Goal: Check status: Check status

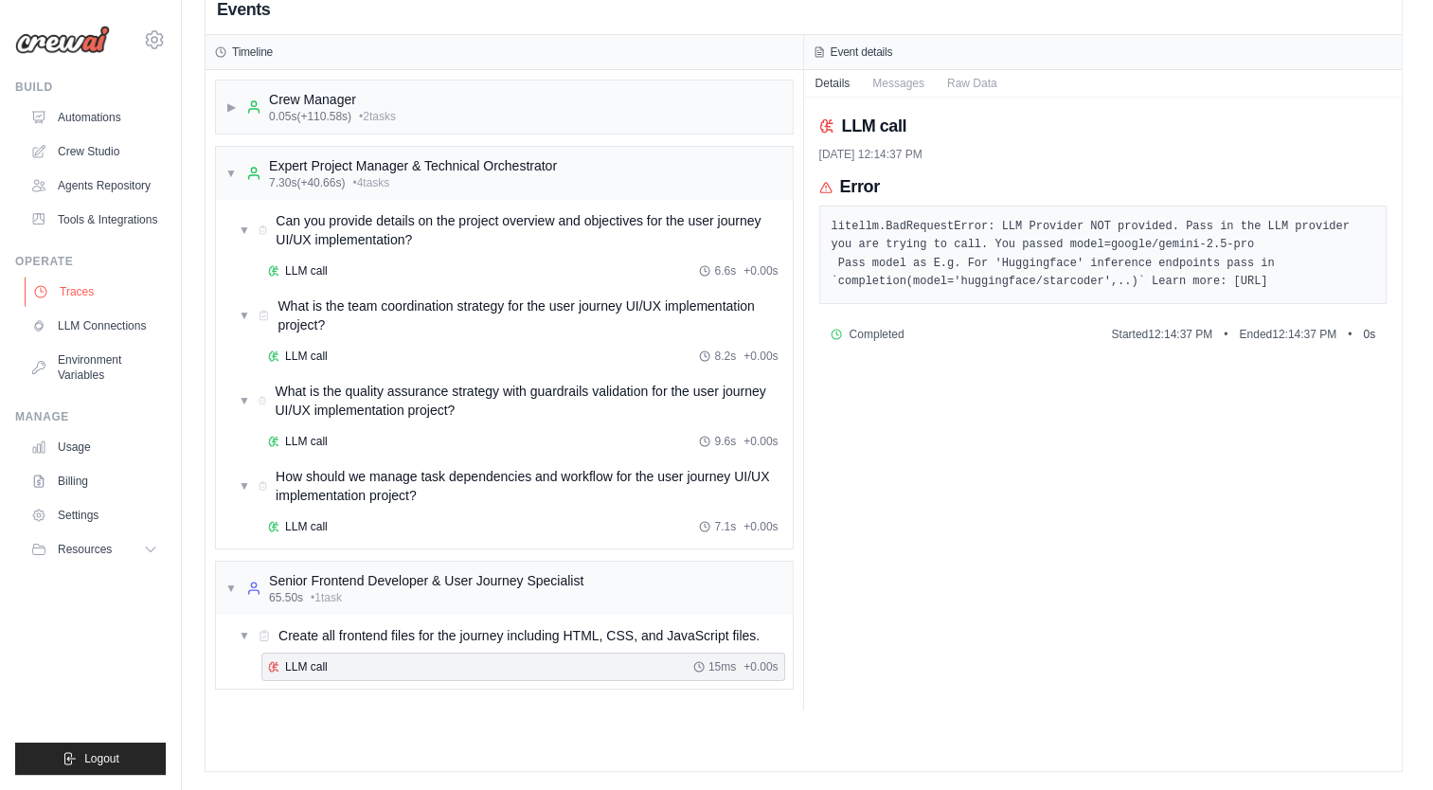
click at [74, 300] on link "Traces" at bounding box center [96, 292] width 143 height 30
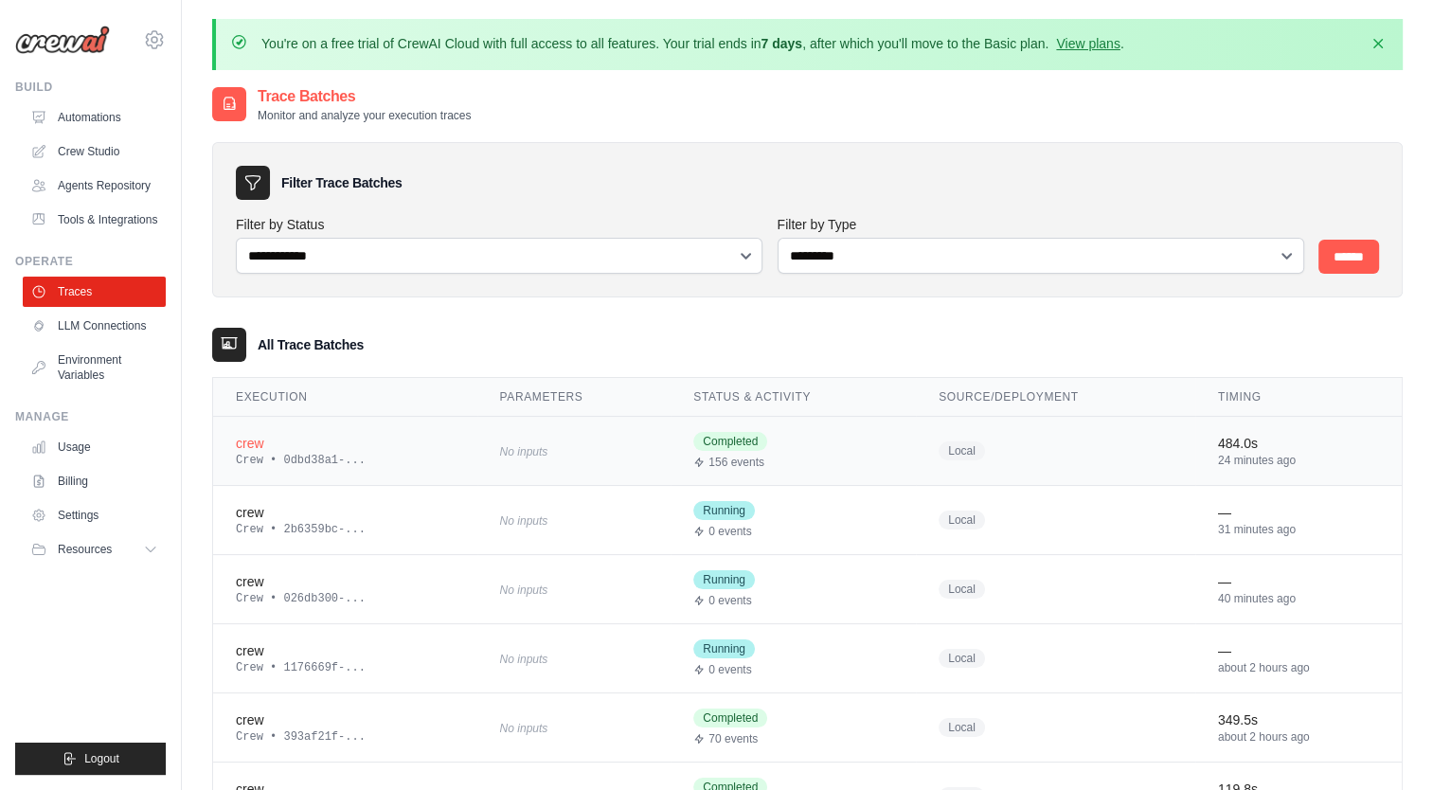
scroll to position [156, 0]
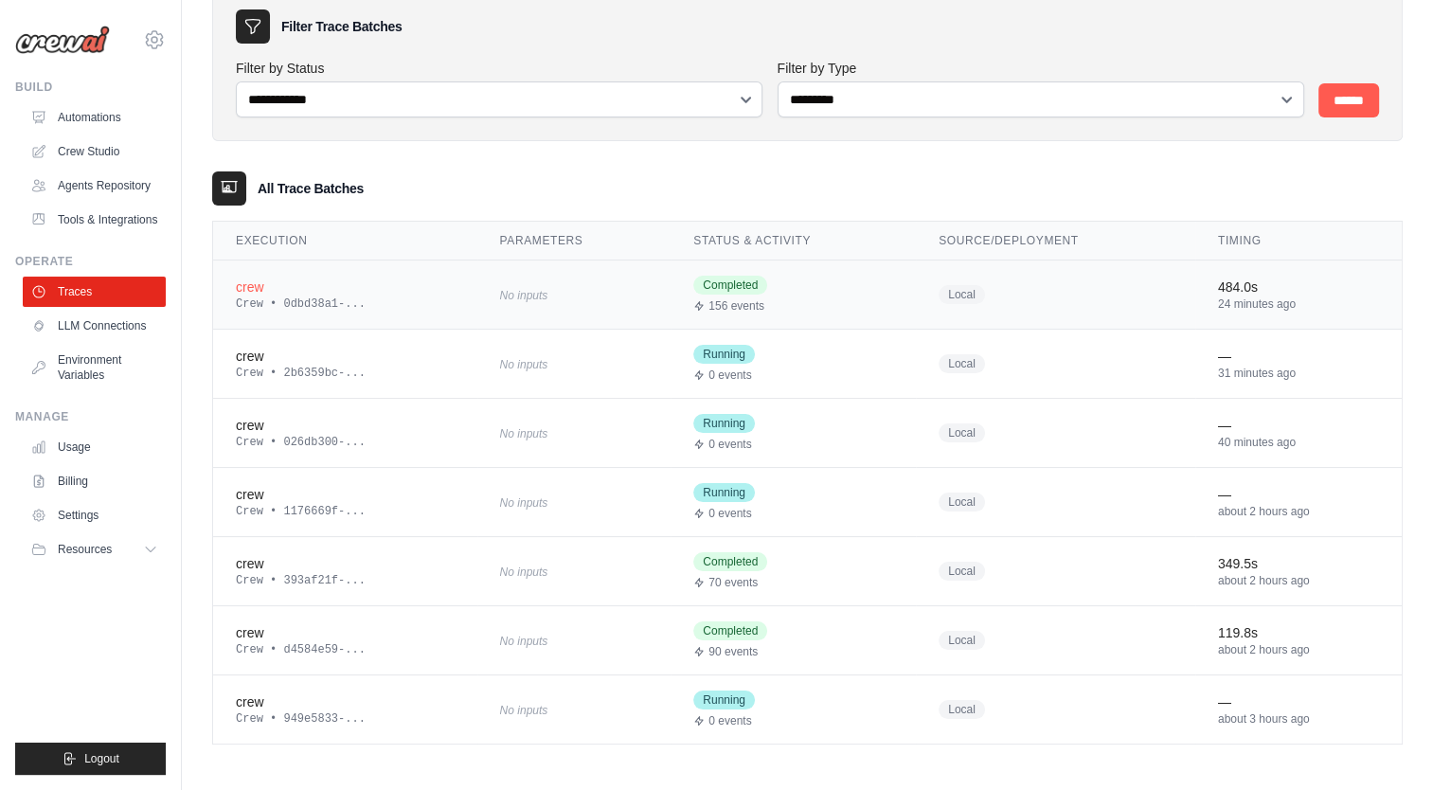
click at [652, 291] on td "No inputs" at bounding box center [574, 294] width 194 height 69
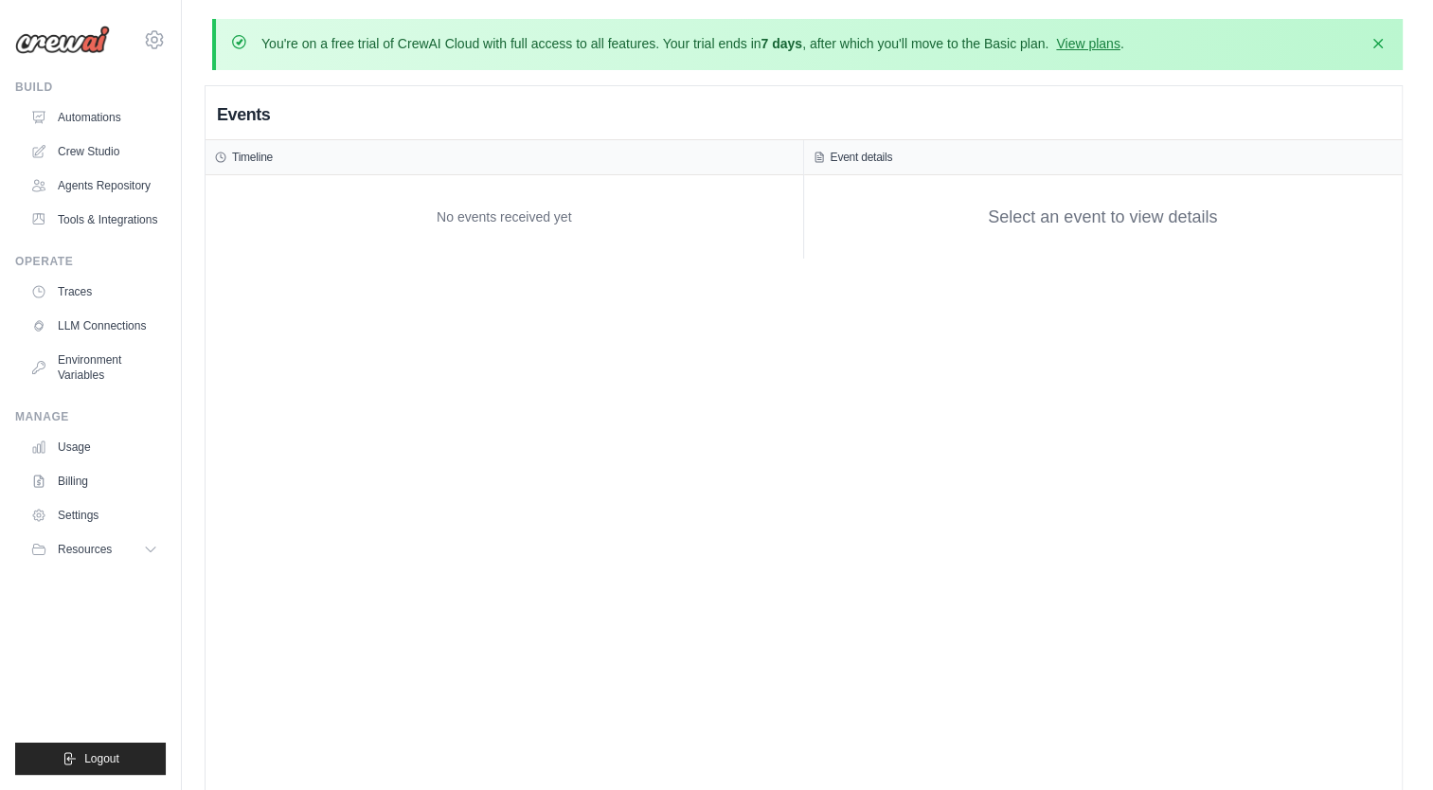
click at [754, 153] on div "Timeline" at bounding box center [504, 157] width 579 height 15
click at [457, 158] on div "Timeline" at bounding box center [504, 157] width 579 height 15
click at [390, 126] on div "Events" at bounding box center [804, 115] width 1196 height 50
click at [274, 118] on div "Events" at bounding box center [804, 115] width 1196 height 50
click at [264, 117] on h2 "Events" at bounding box center [243, 114] width 53 height 27
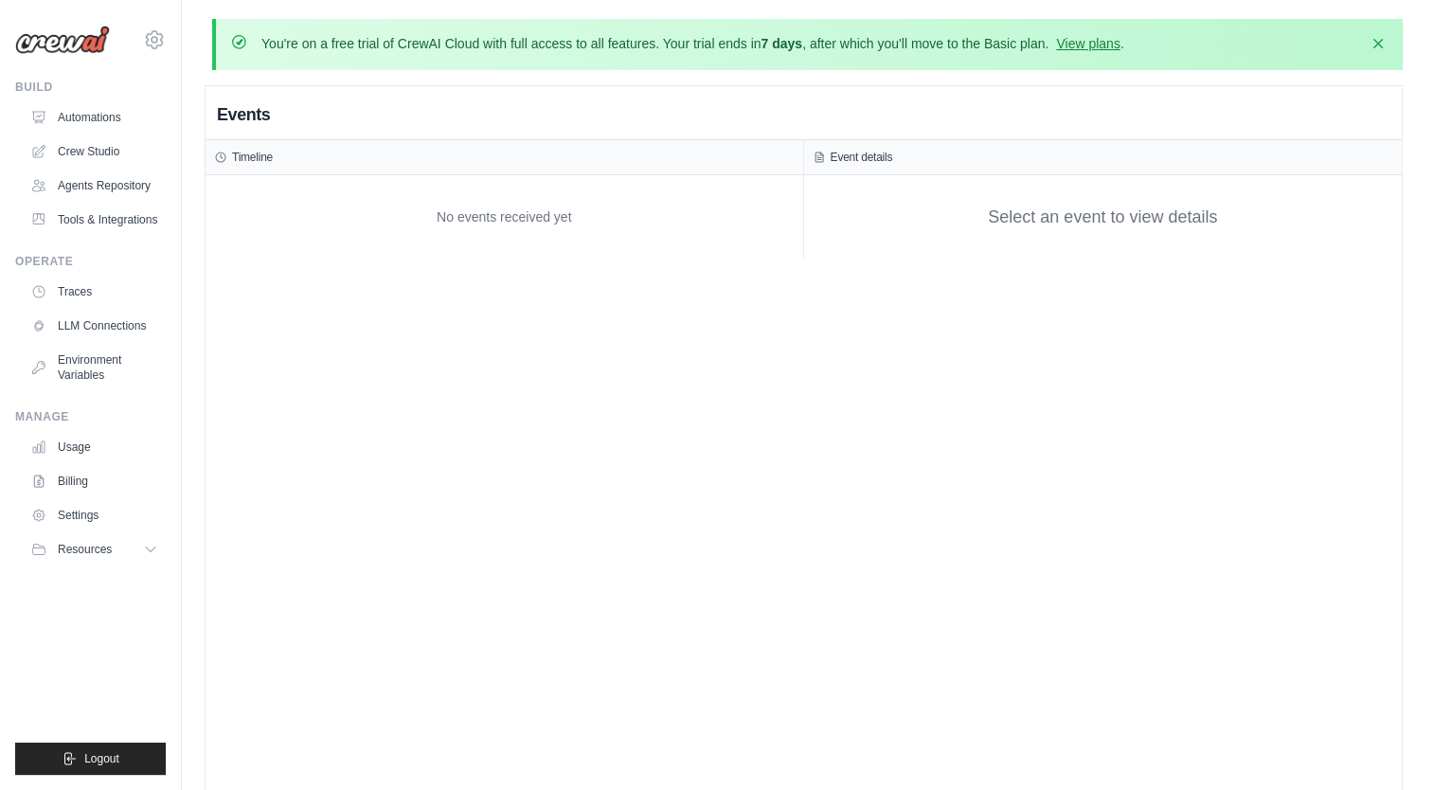
click at [368, 210] on div "No events received yet" at bounding box center [504, 217] width 579 height 64
click at [454, 221] on div "No events received yet" at bounding box center [504, 217] width 579 height 64
click at [500, 239] on div "No events received yet" at bounding box center [504, 217] width 579 height 64
click at [106, 322] on link "LLM Connections" at bounding box center [96, 326] width 143 height 30
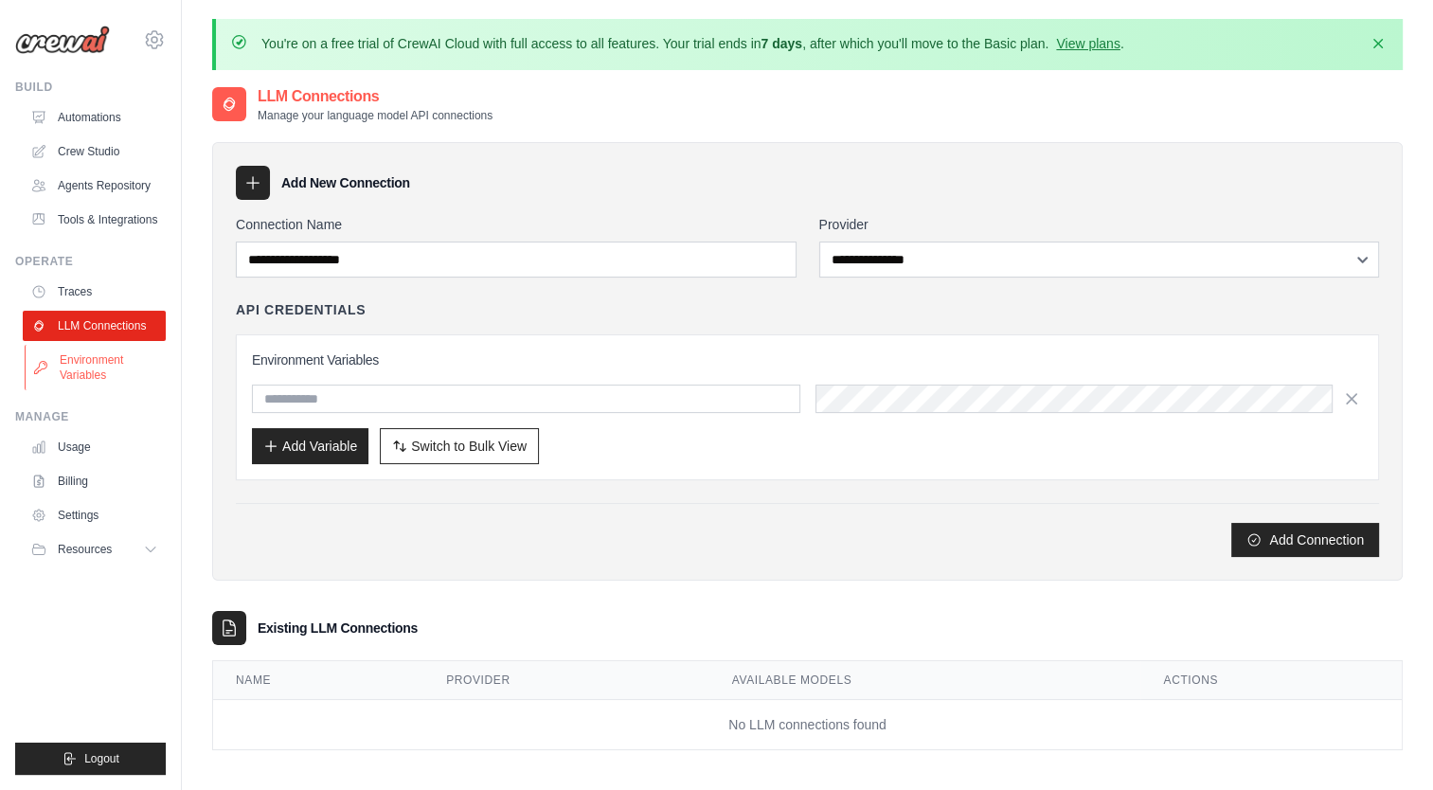
click at [53, 350] on link "Environment Variables" at bounding box center [96, 367] width 143 height 45
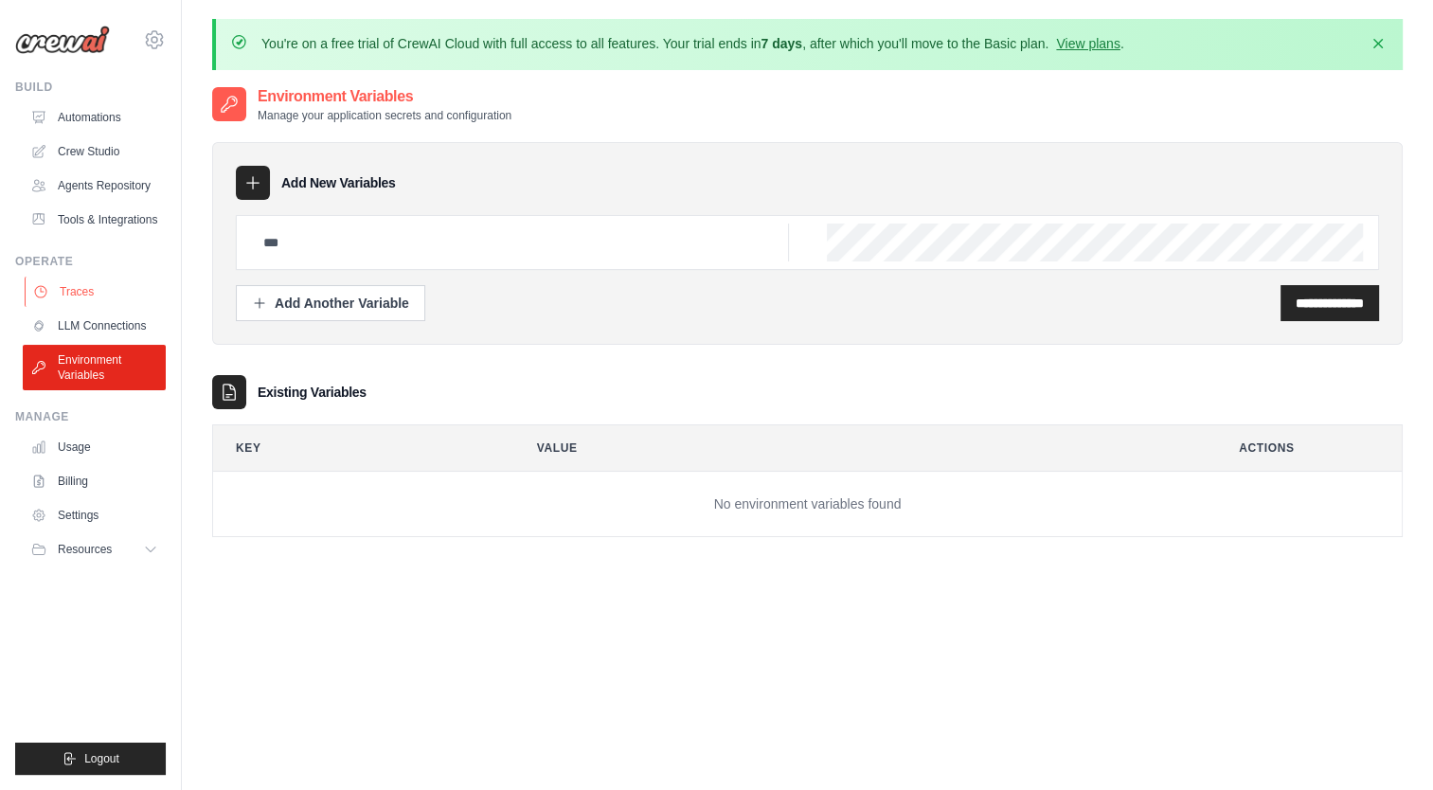
click at [61, 298] on link "Traces" at bounding box center [96, 292] width 143 height 30
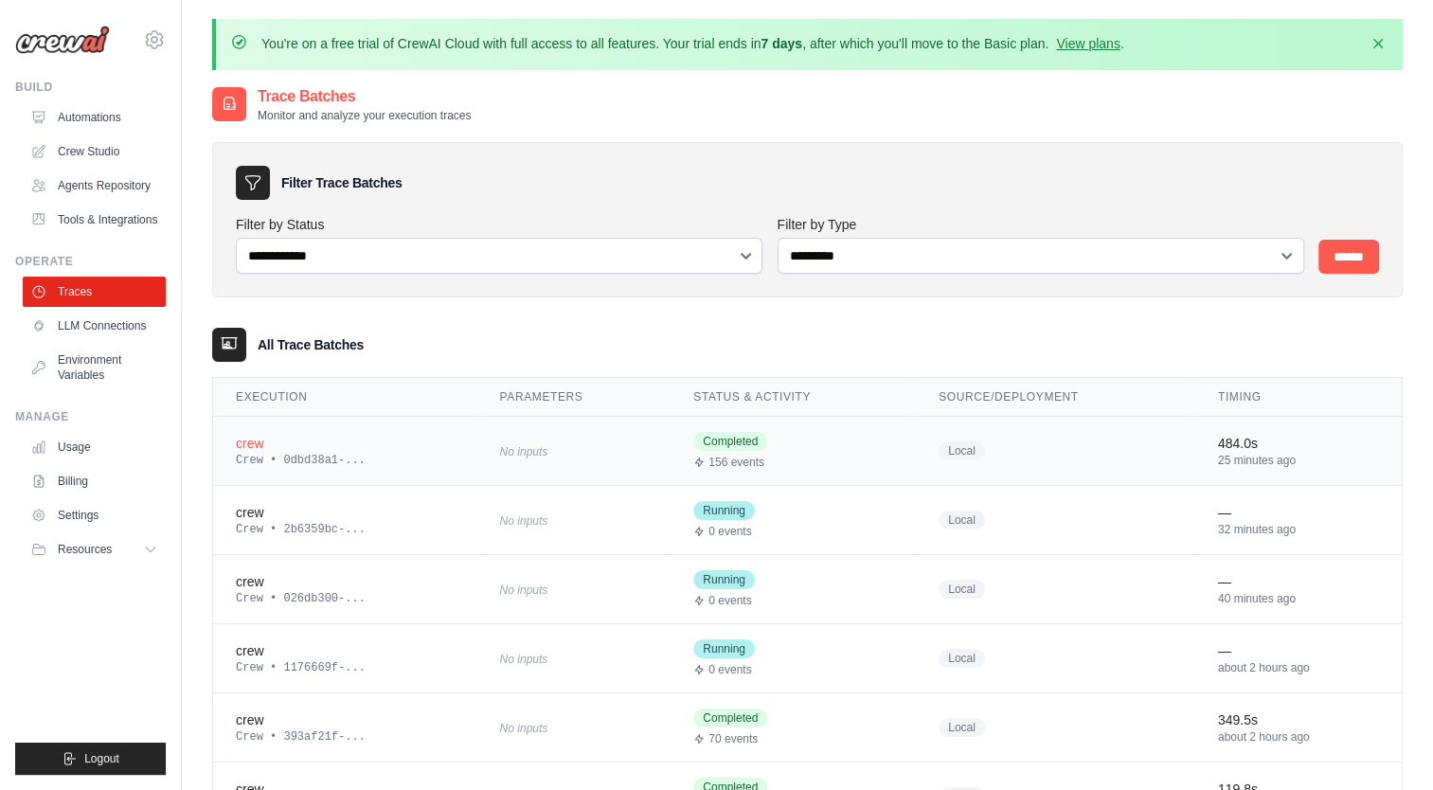
click at [733, 440] on span "Completed" at bounding box center [730, 441] width 74 height 19
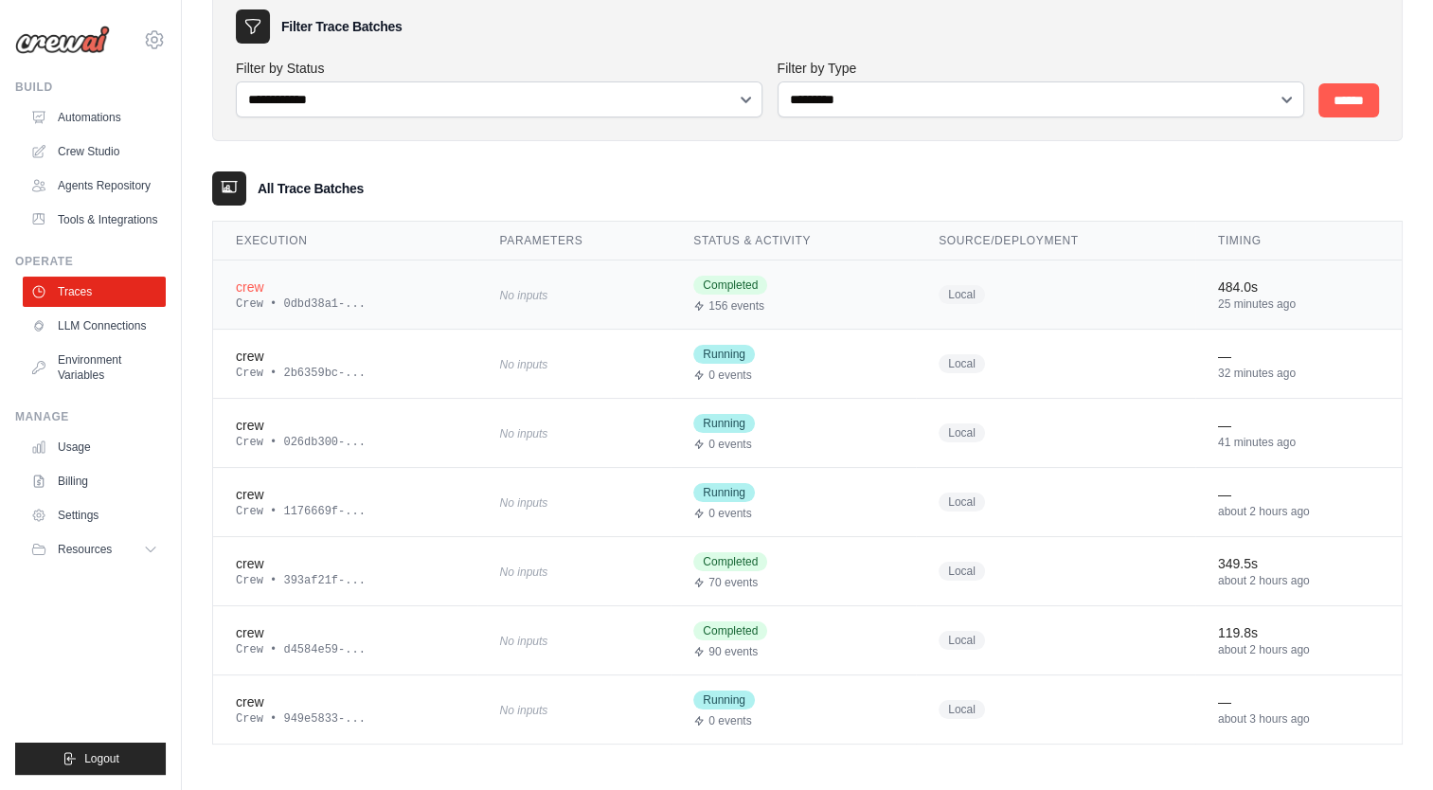
click at [724, 305] on span "156 events" at bounding box center [737, 305] width 56 height 15
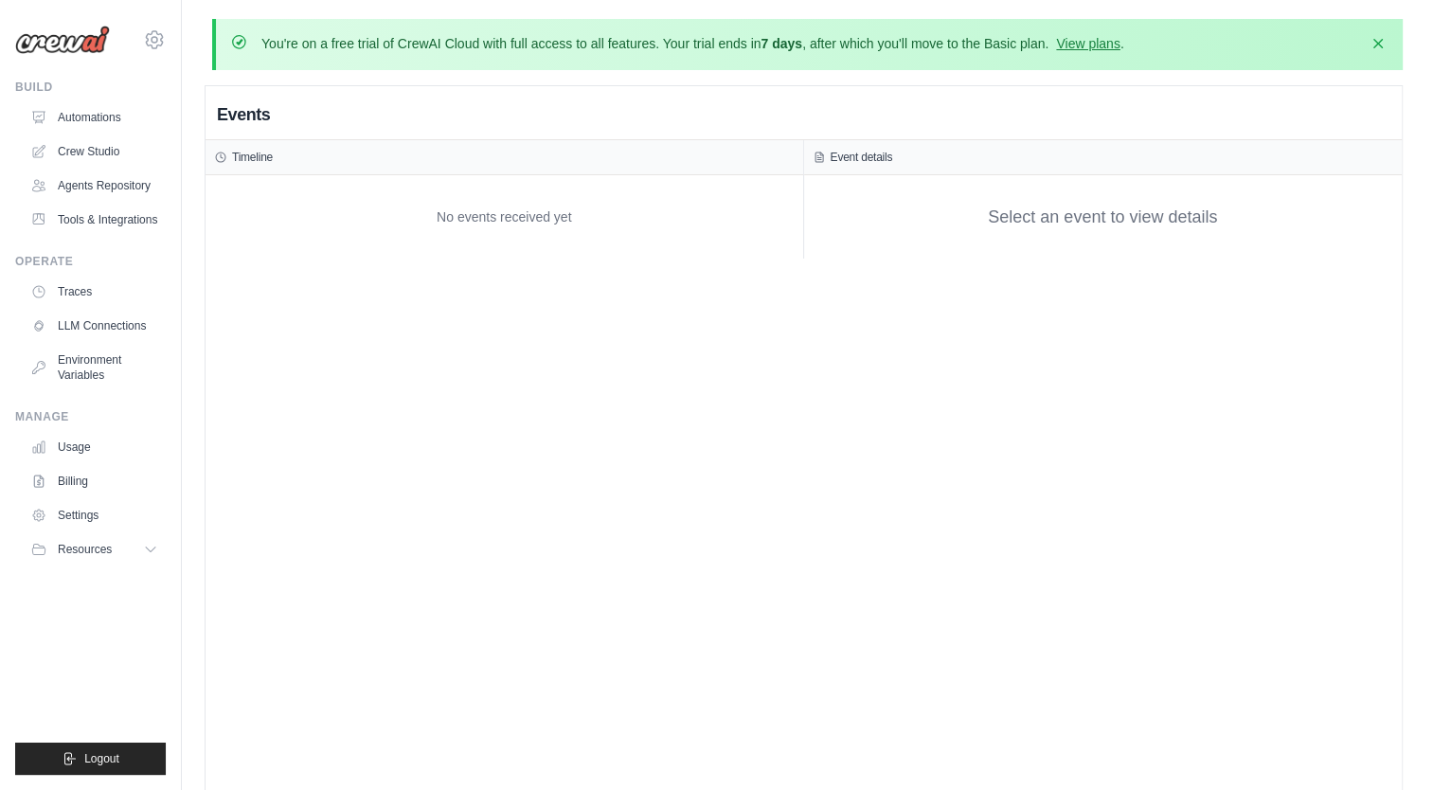
click at [837, 153] on h3 "Event details" at bounding box center [862, 157] width 63 height 15
click at [516, 227] on div "No events received yet" at bounding box center [504, 217] width 579 height 64
click at [156, 544] on icon at bounding box center [152, 549] width 15 height 15
click at [85, 440] on link "Usage" at bounding box center [96, 447] width 143 height 30
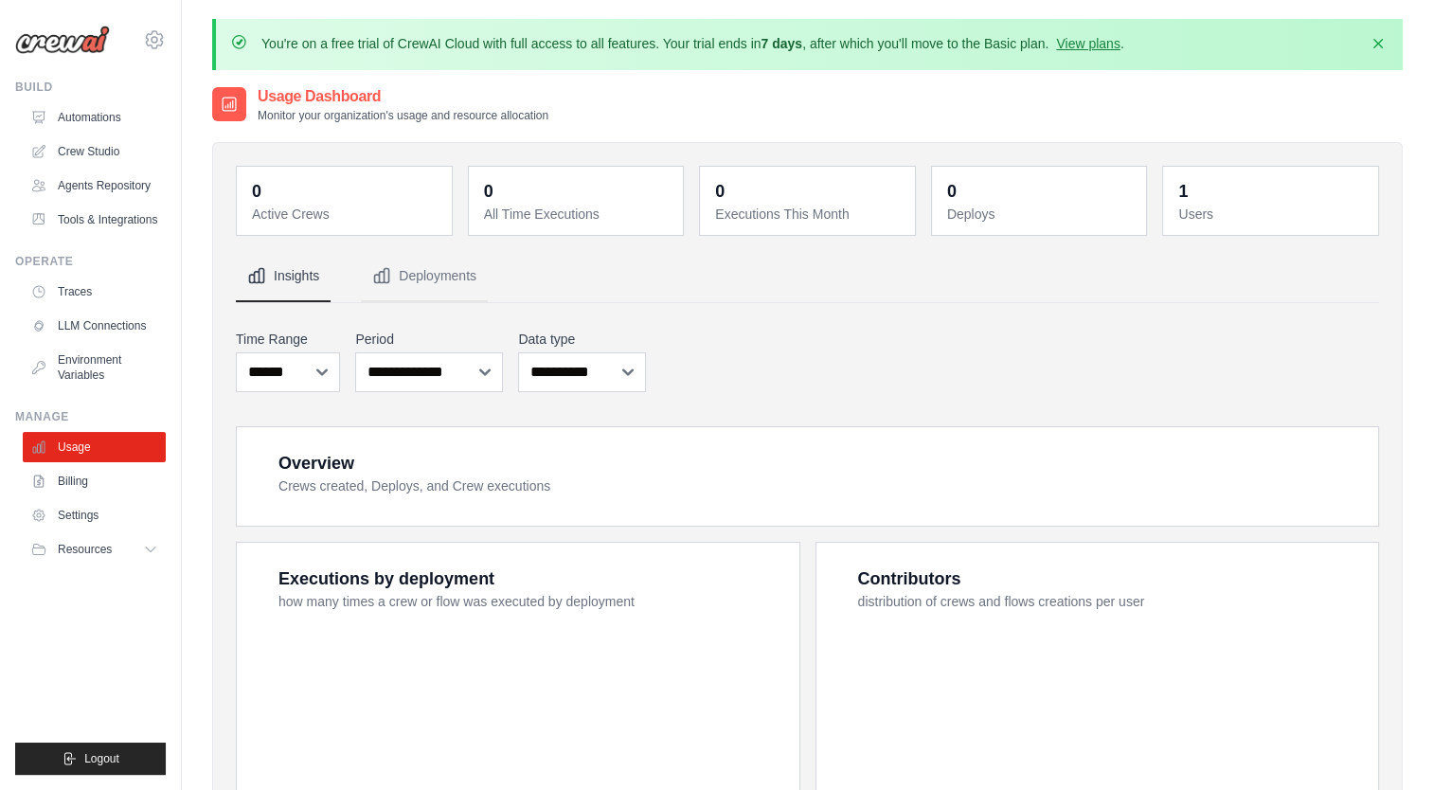
click at [306, 212] on dt "Active Crews" at bounding box center [346, 214] width 189 height 19
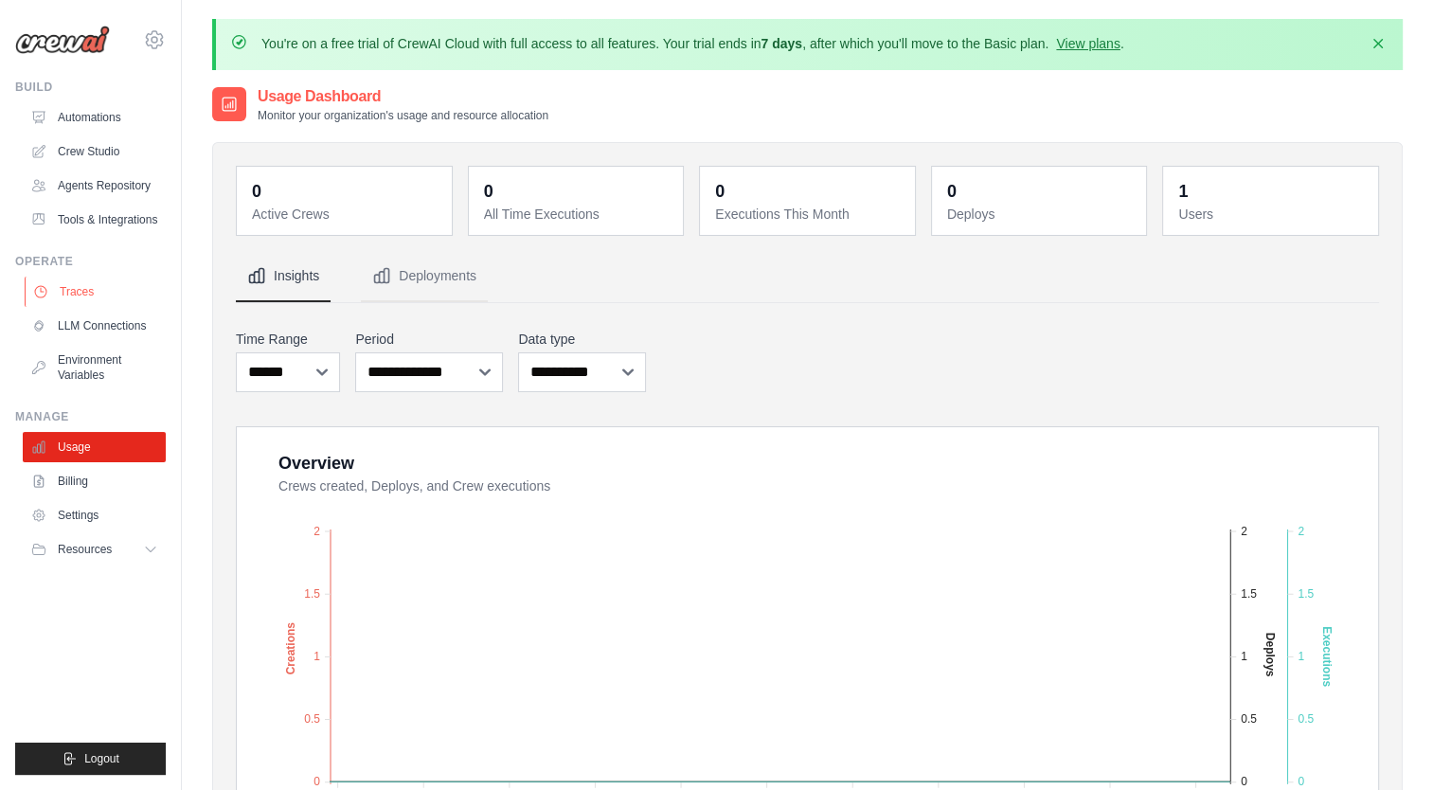
click at [84, 278] on link "Traces" at bounding box center [96, 292] width 143 height 30
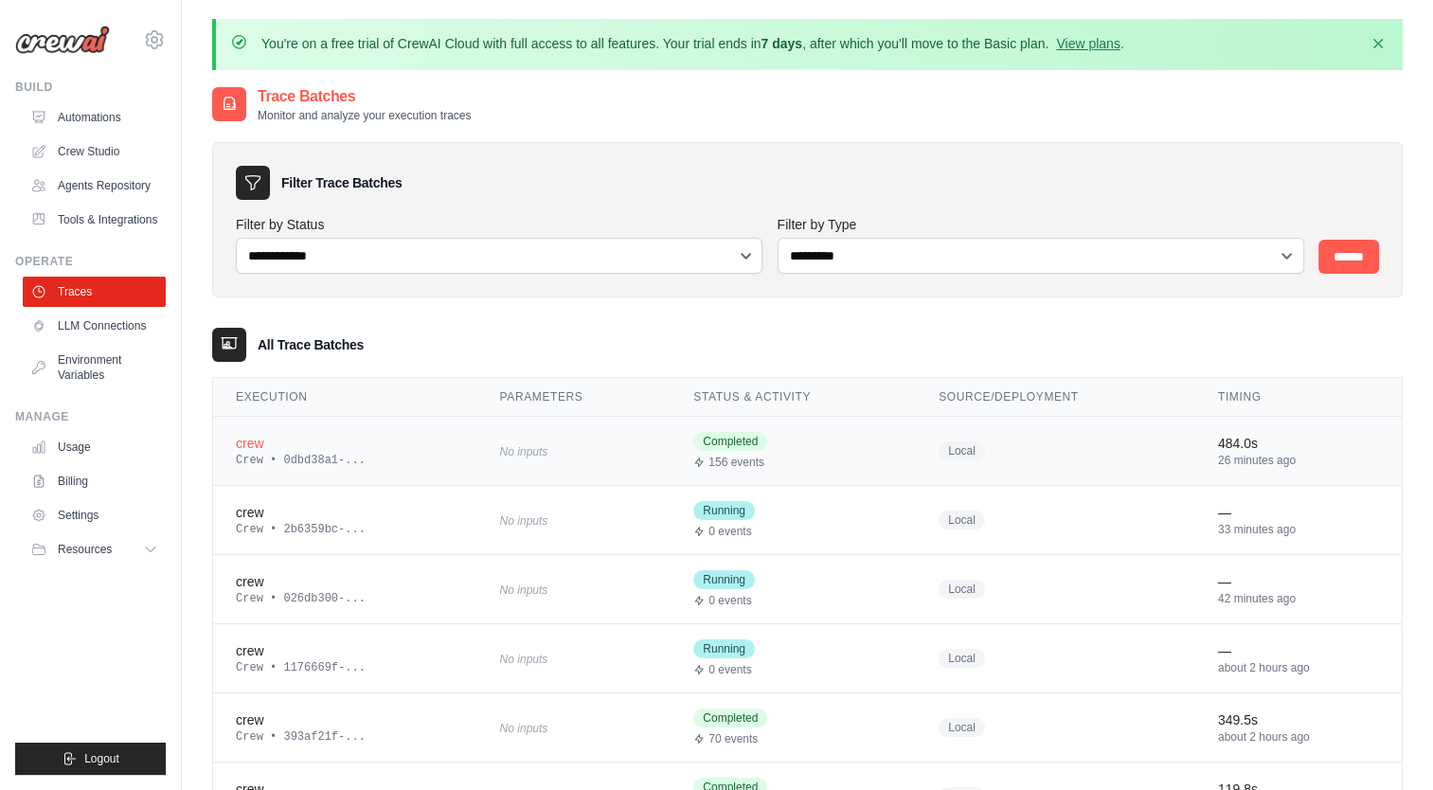
scroll to position [146, 0]
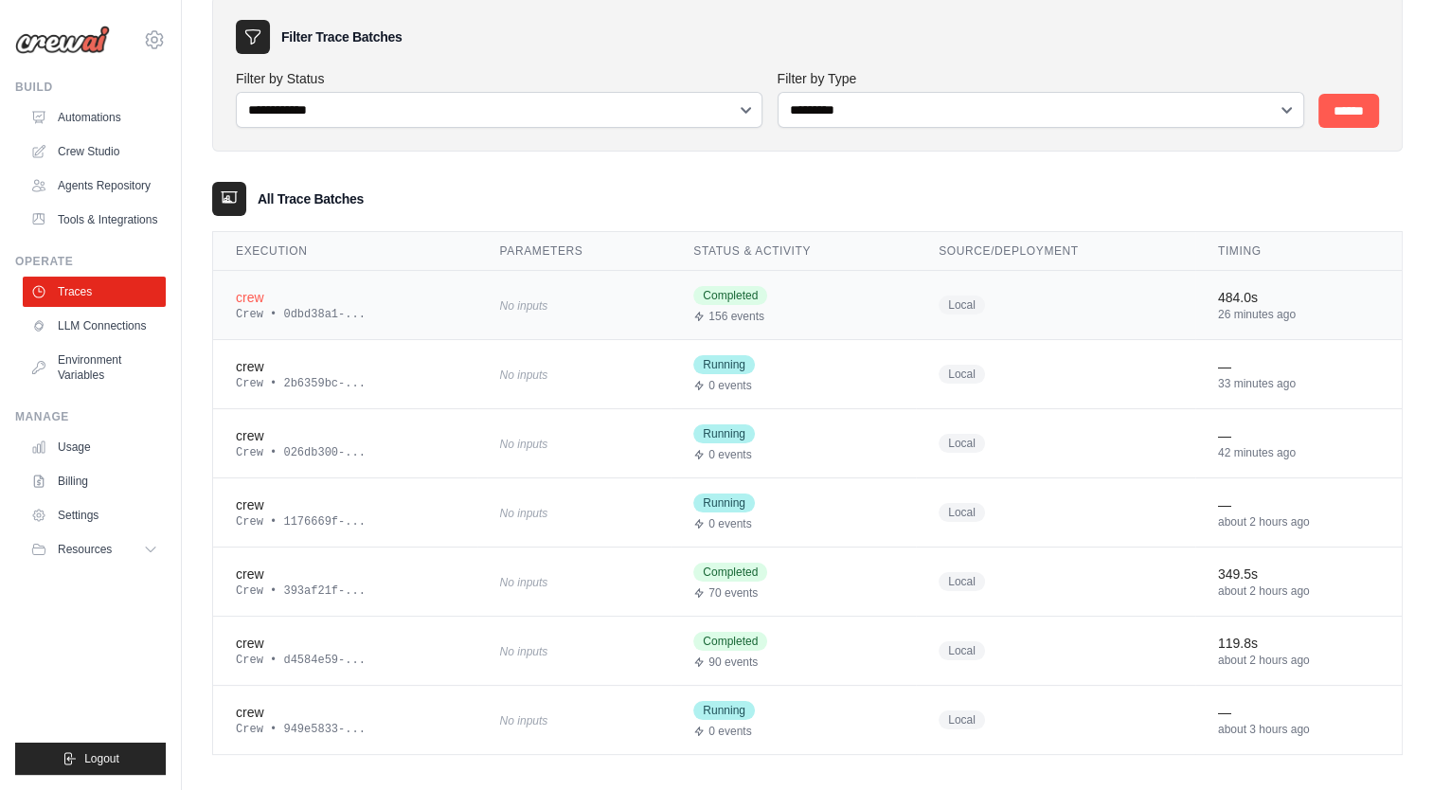
click at [250, 284] on td "crew Crew • 0dbd38a1-..." at bounding box center [345, 304] width 264 height 69
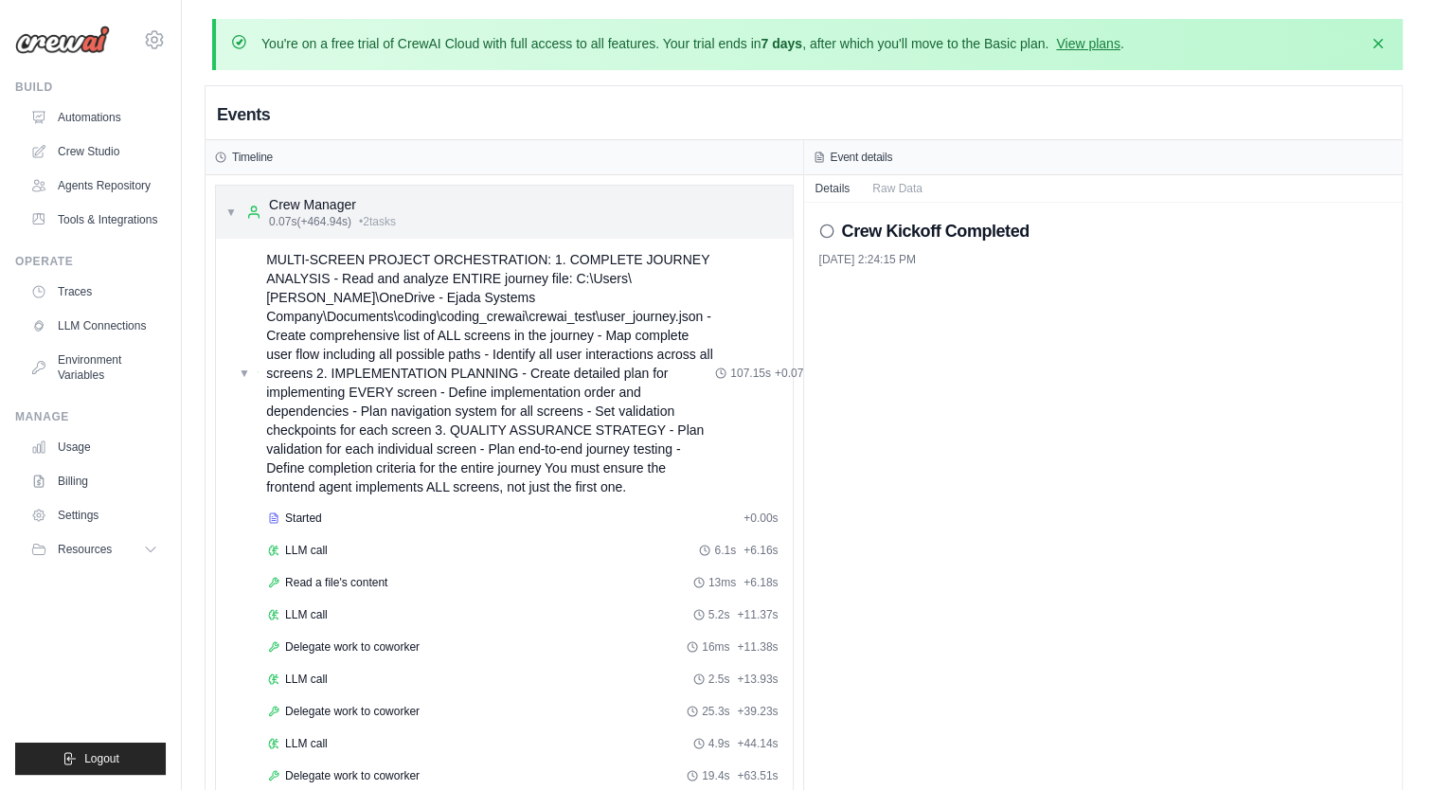
click at [236, 222] on div "▼ Crew Manager 0.07s (+464.94s) • 2 task s" at bounding box center [310, 212] width 171 height 34
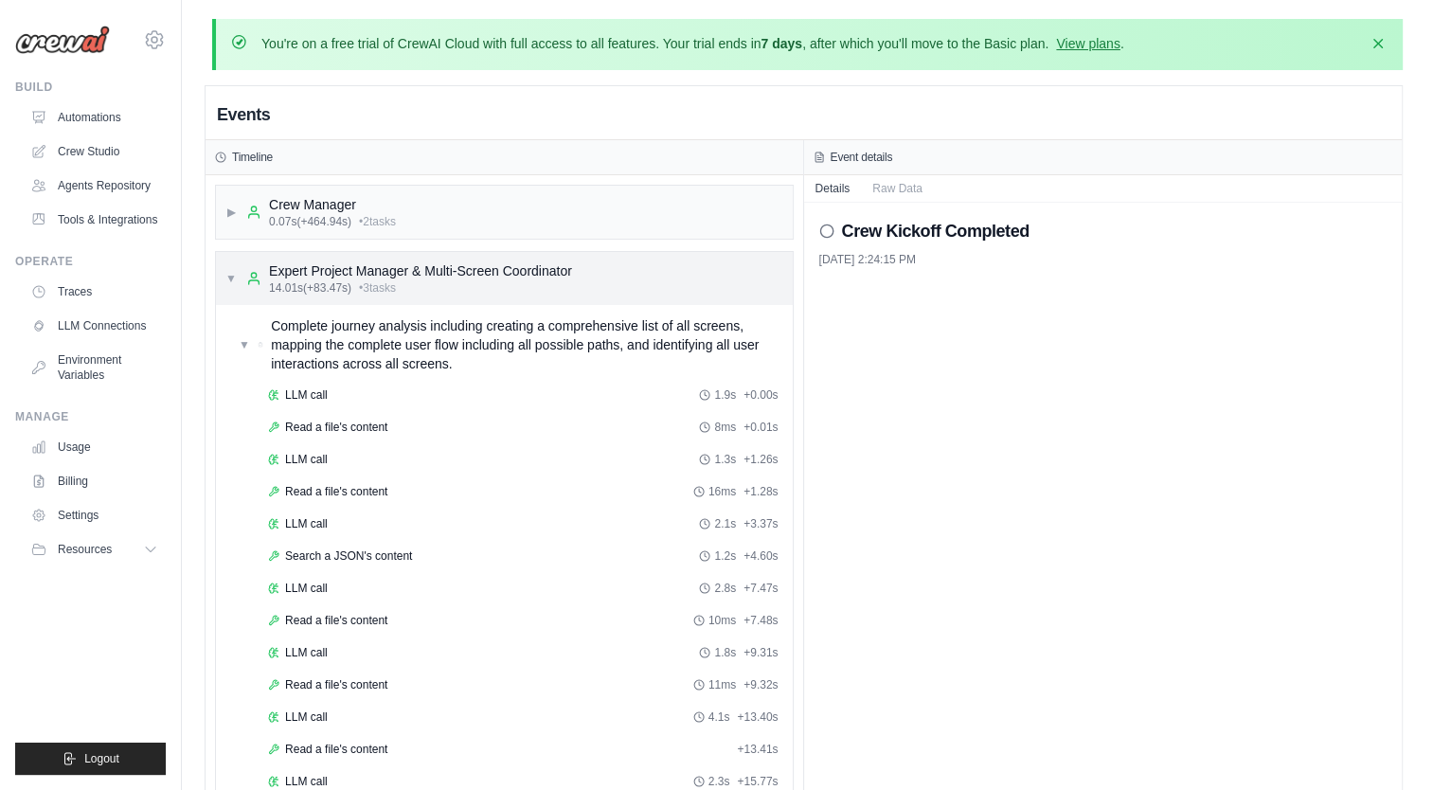
click at [239, 275] on div "▼ Expert Project Manager & Multi-Screen Coordinator 14.01s (+83.47s) • 3 task s" at bounding box center [398, 278] width 347 height 34
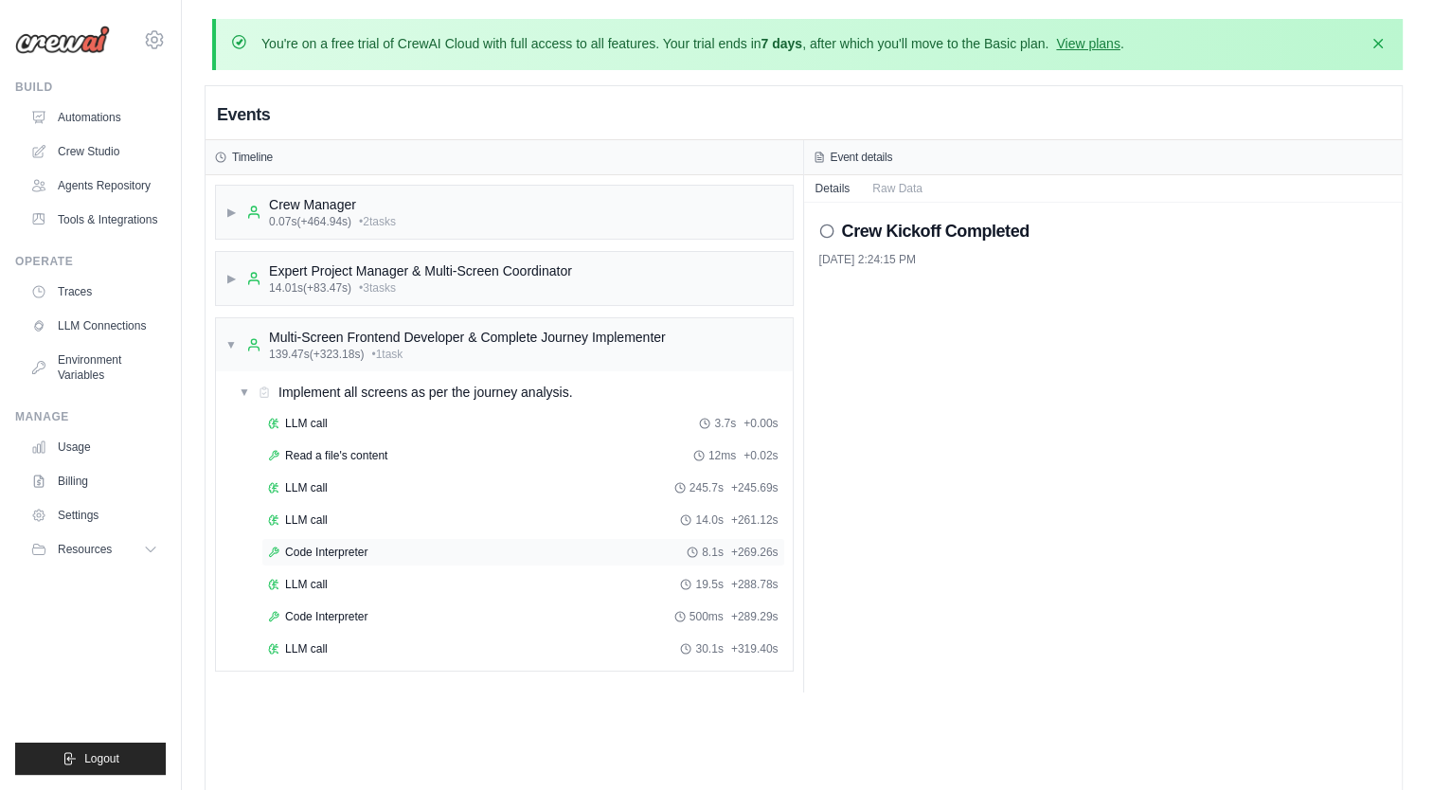
click at [361, 549] on span "Code Interpreter" at bounding box center [326, 552] width 82 height 15
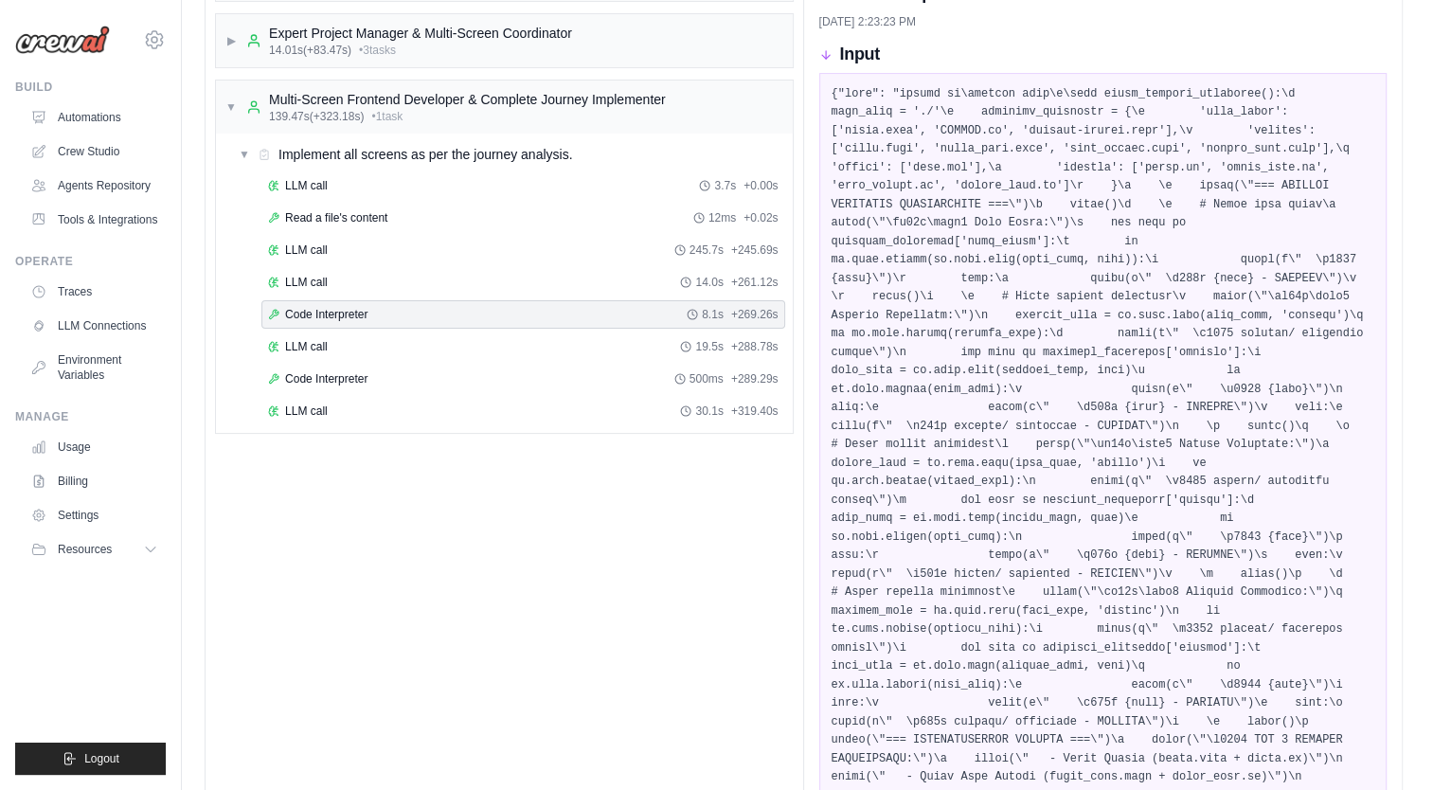
scroll to position [204, 0]
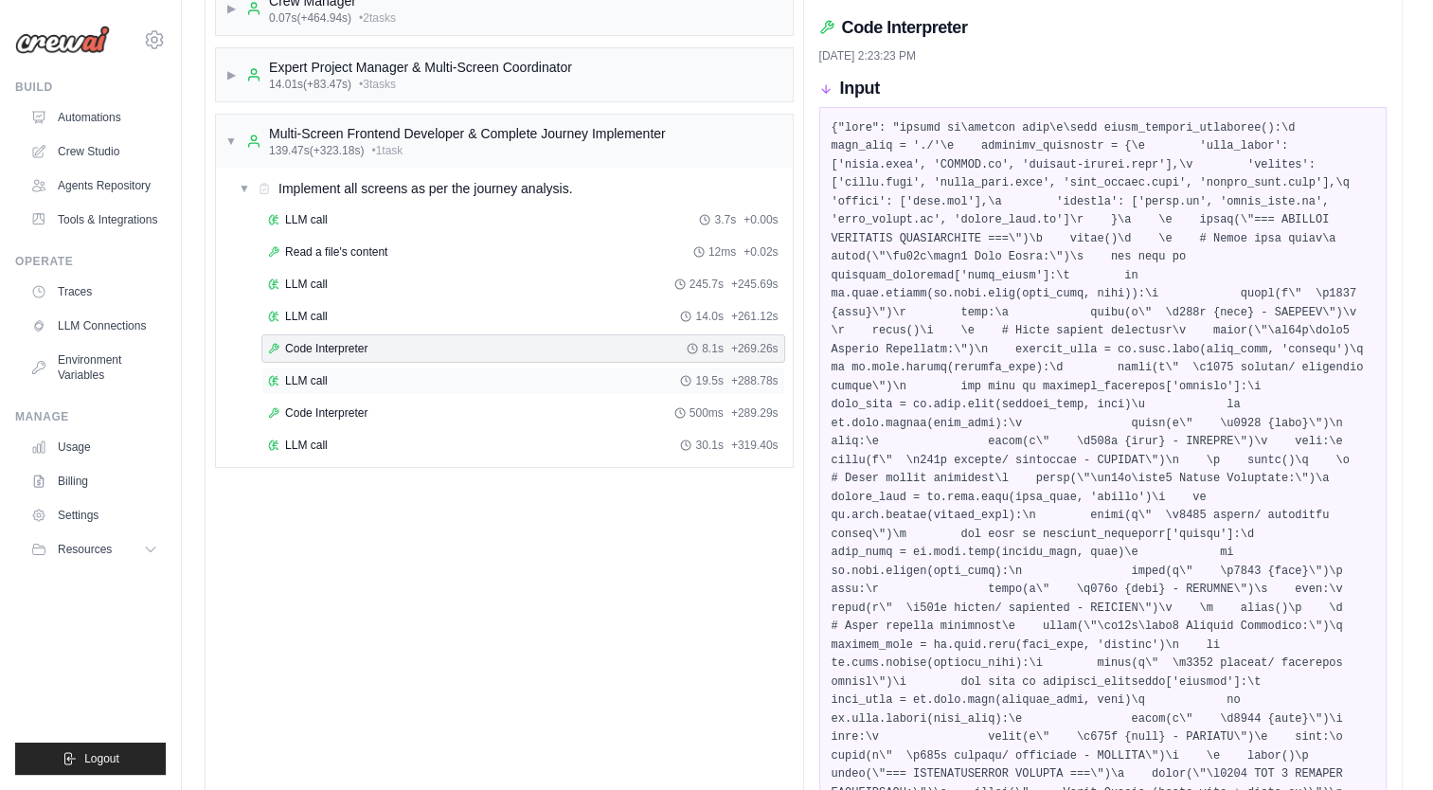
click at [409, 381] on div "LLM call 19.5s + 288.78s" at bounding box center [523, 380] width 511 height 15
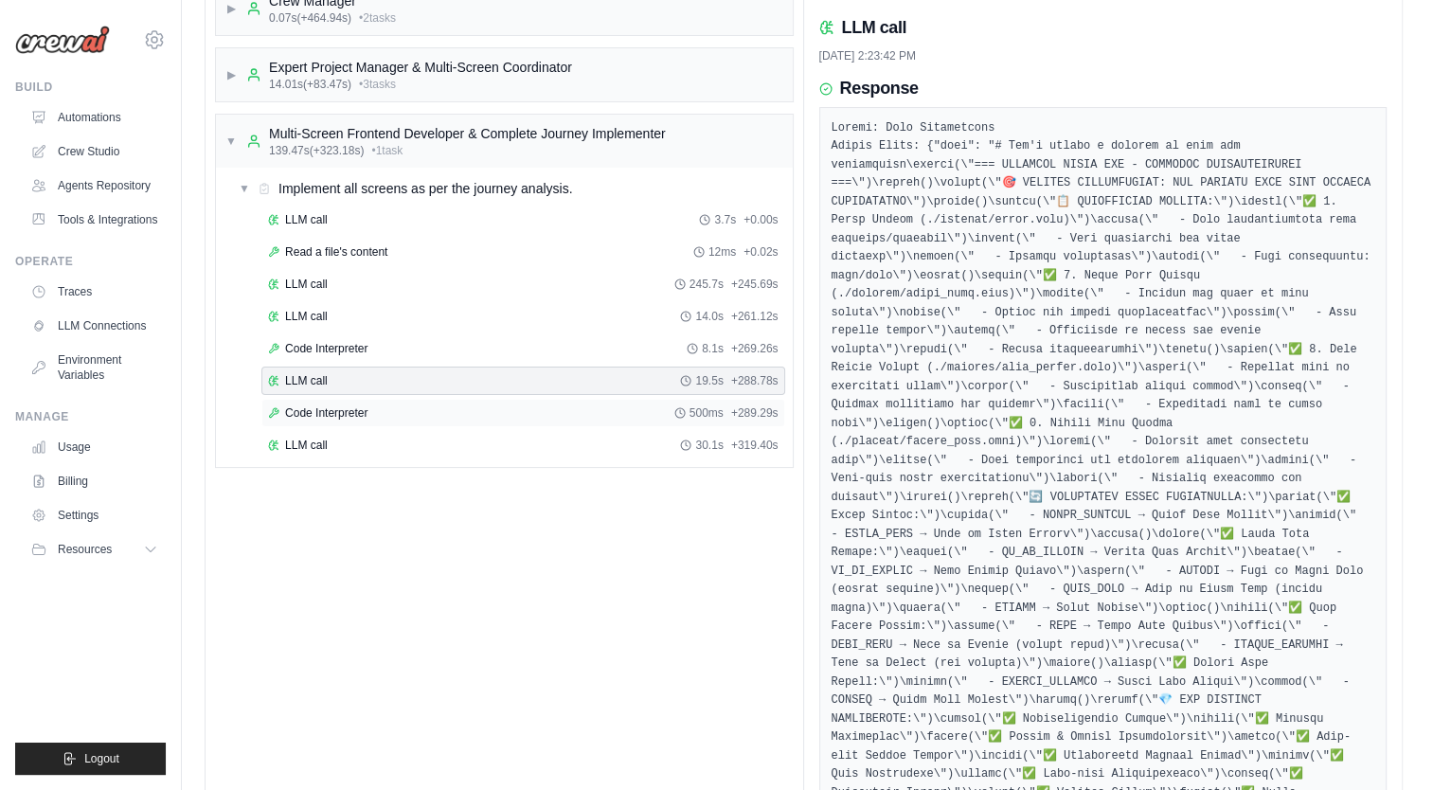
click at [412, 405] on div "Code Interpreter 500ms + 289.29s" at bounding box center [523, 412] width 511 height 15
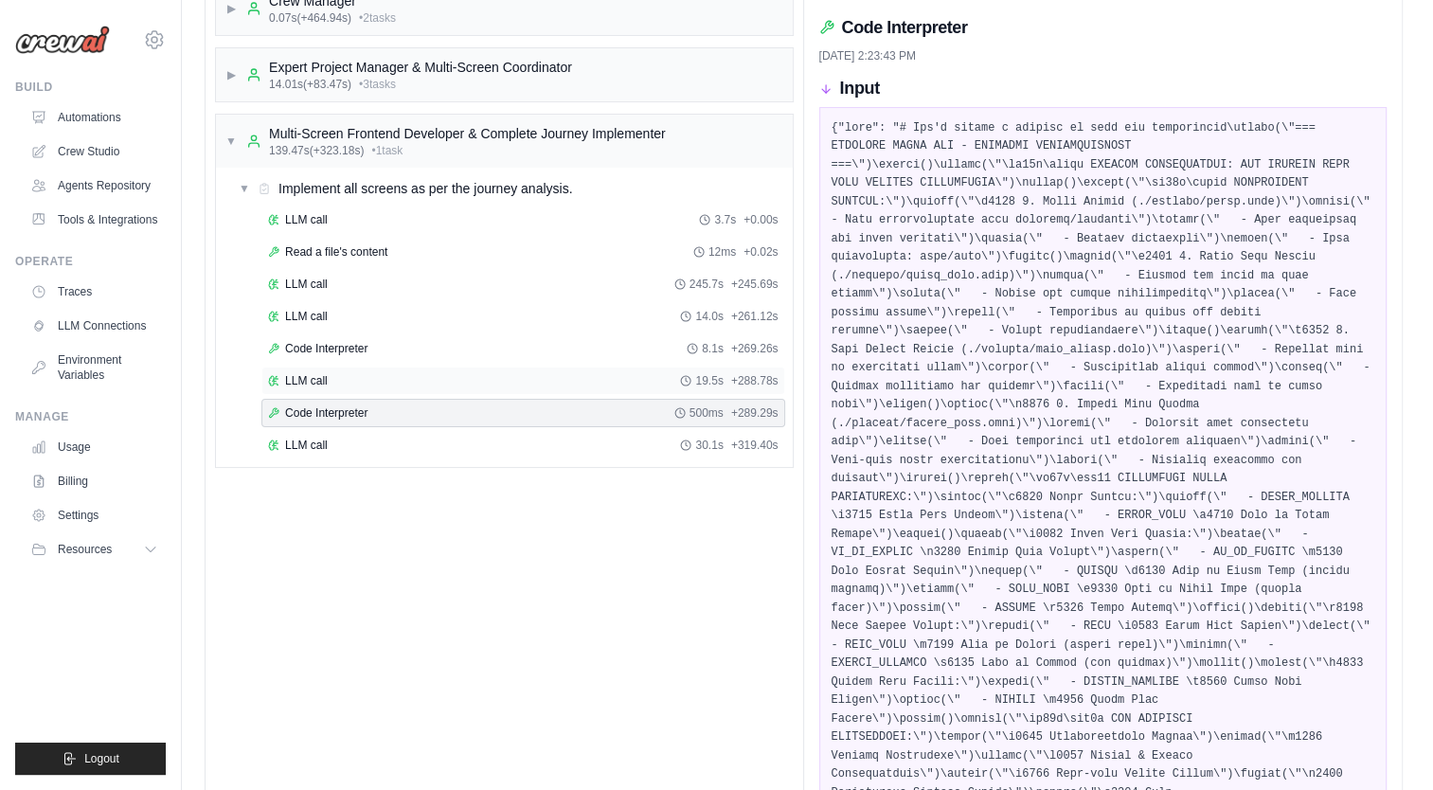
click at [439, 373] on div "LLM call 19.5s + 288.78s" at bounding box center [523, 380] width 511 height 15
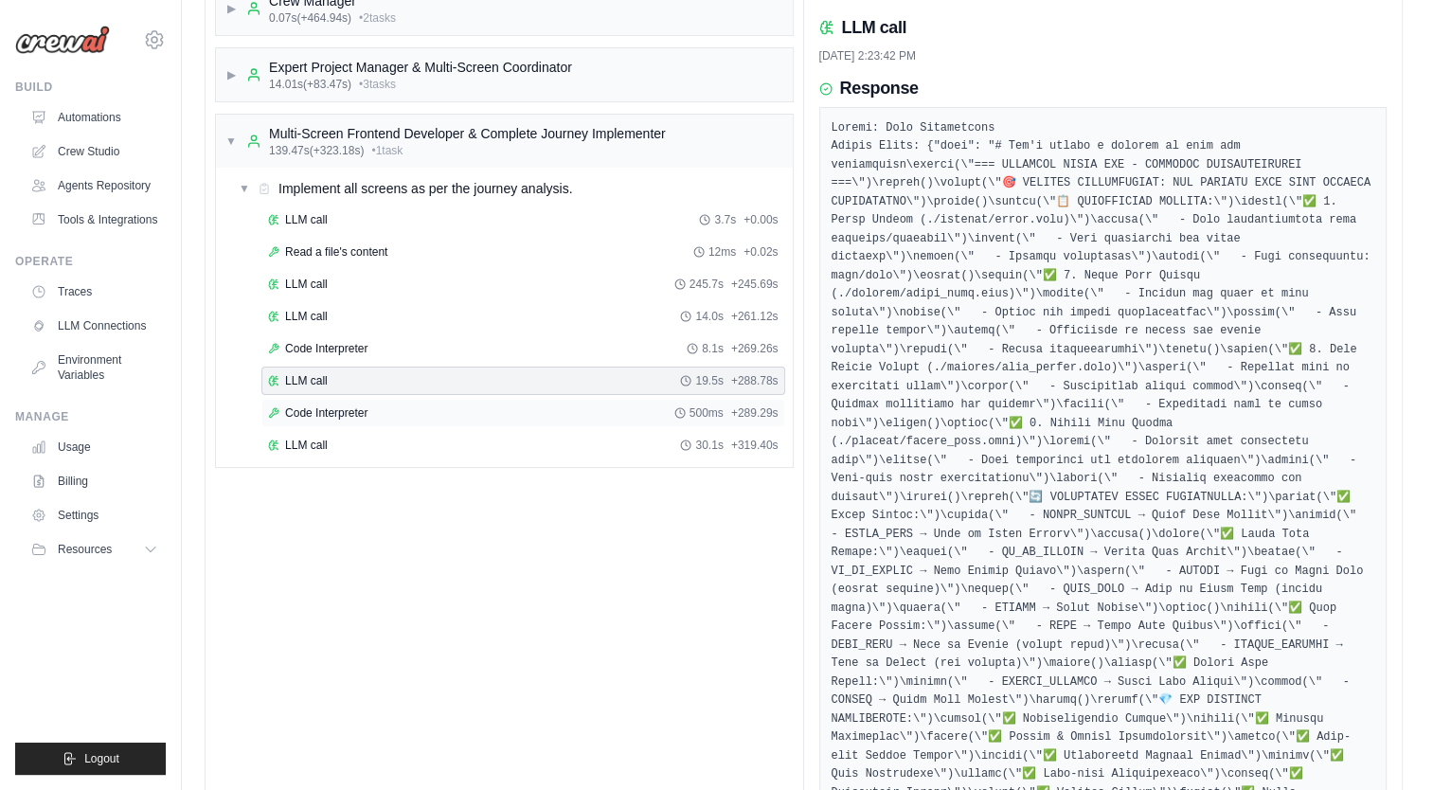
click at [448, 400] on div "Code Interpreter 500ms + 289.29s" at bounding box center [523, 413] width 524 height 28
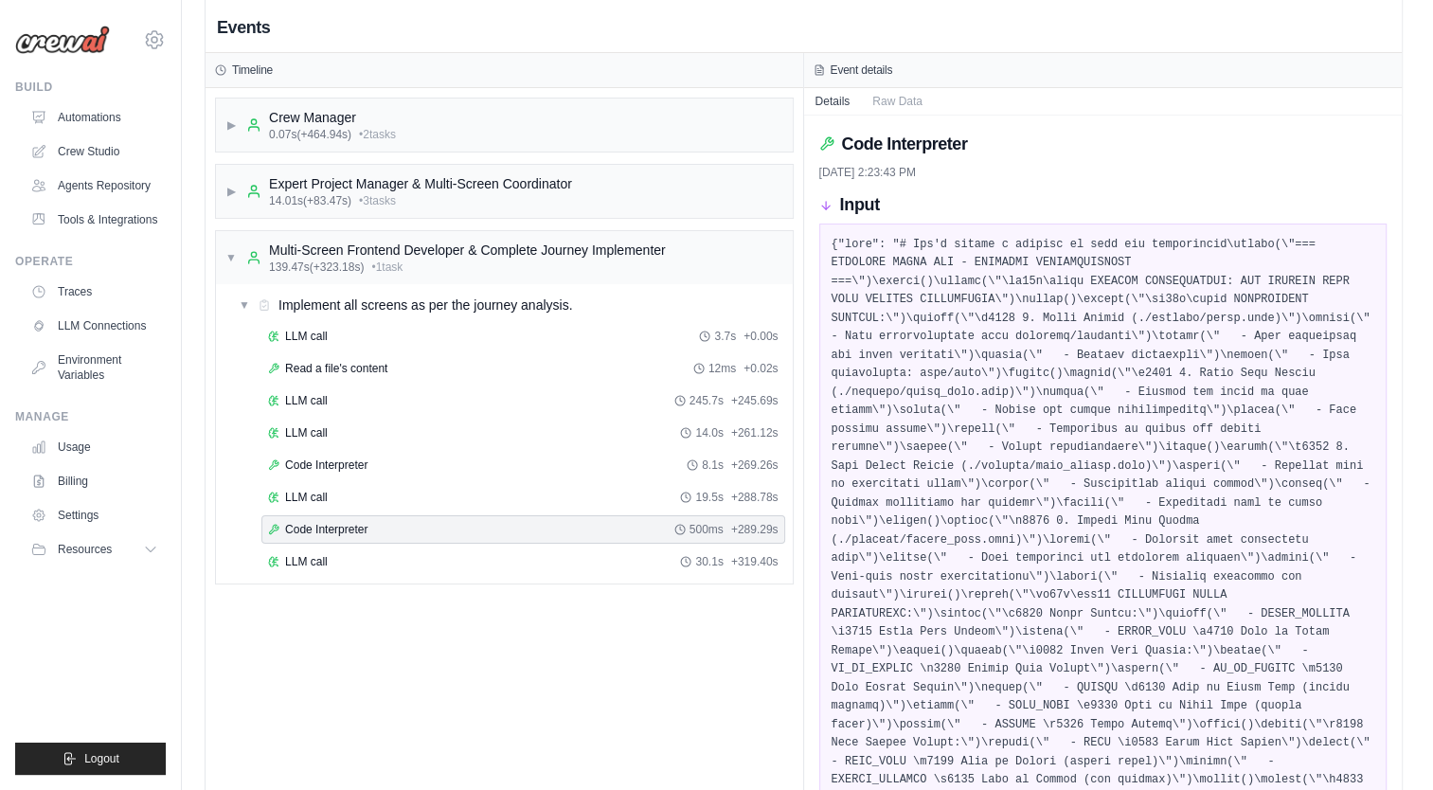
scroll to position [0, 0]
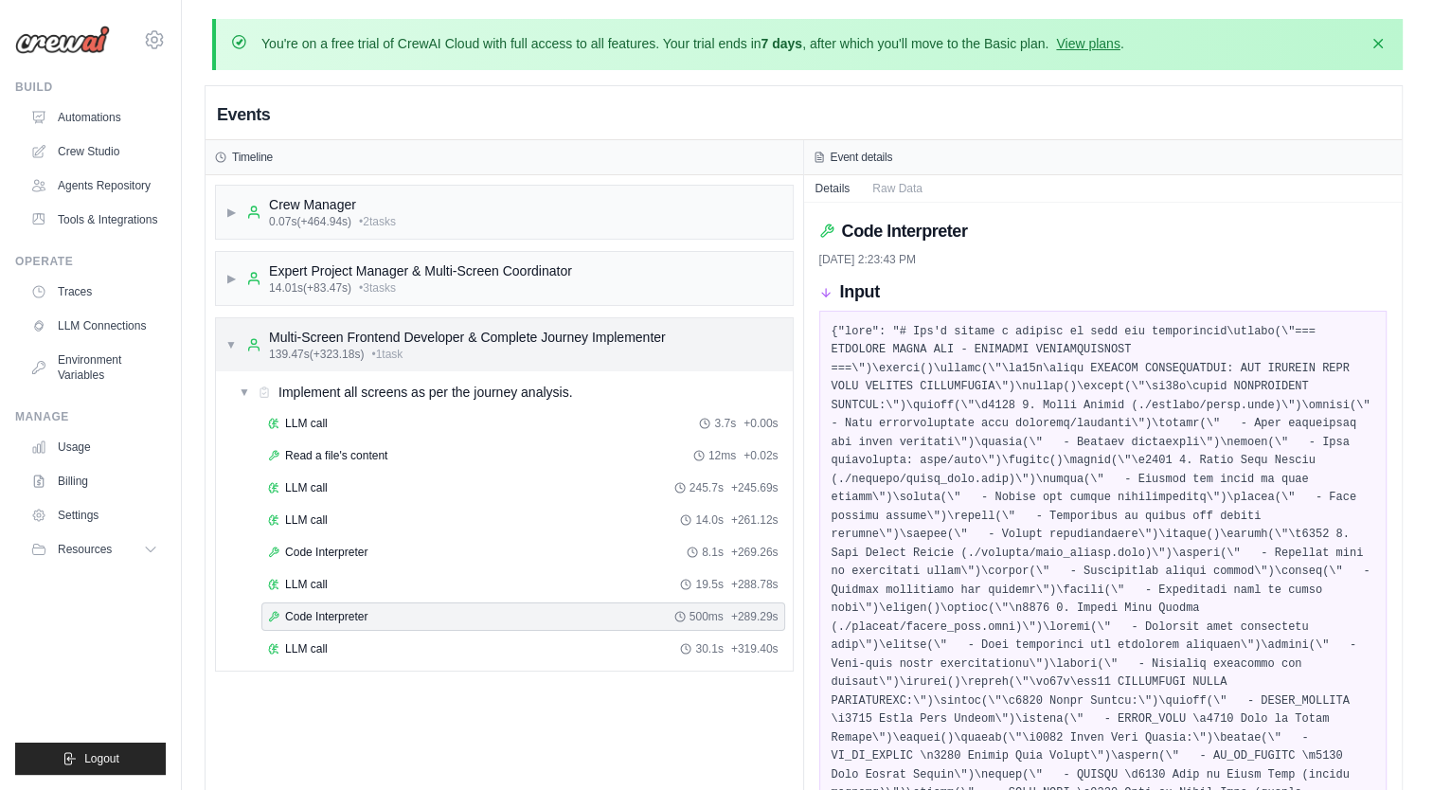
click at [240, 339] on div "▼ Multi-Screen Frontend Developer & Complete Journey Implementer 139.47s (+323.…" at bounding box center [445, 345] width 440 height 34
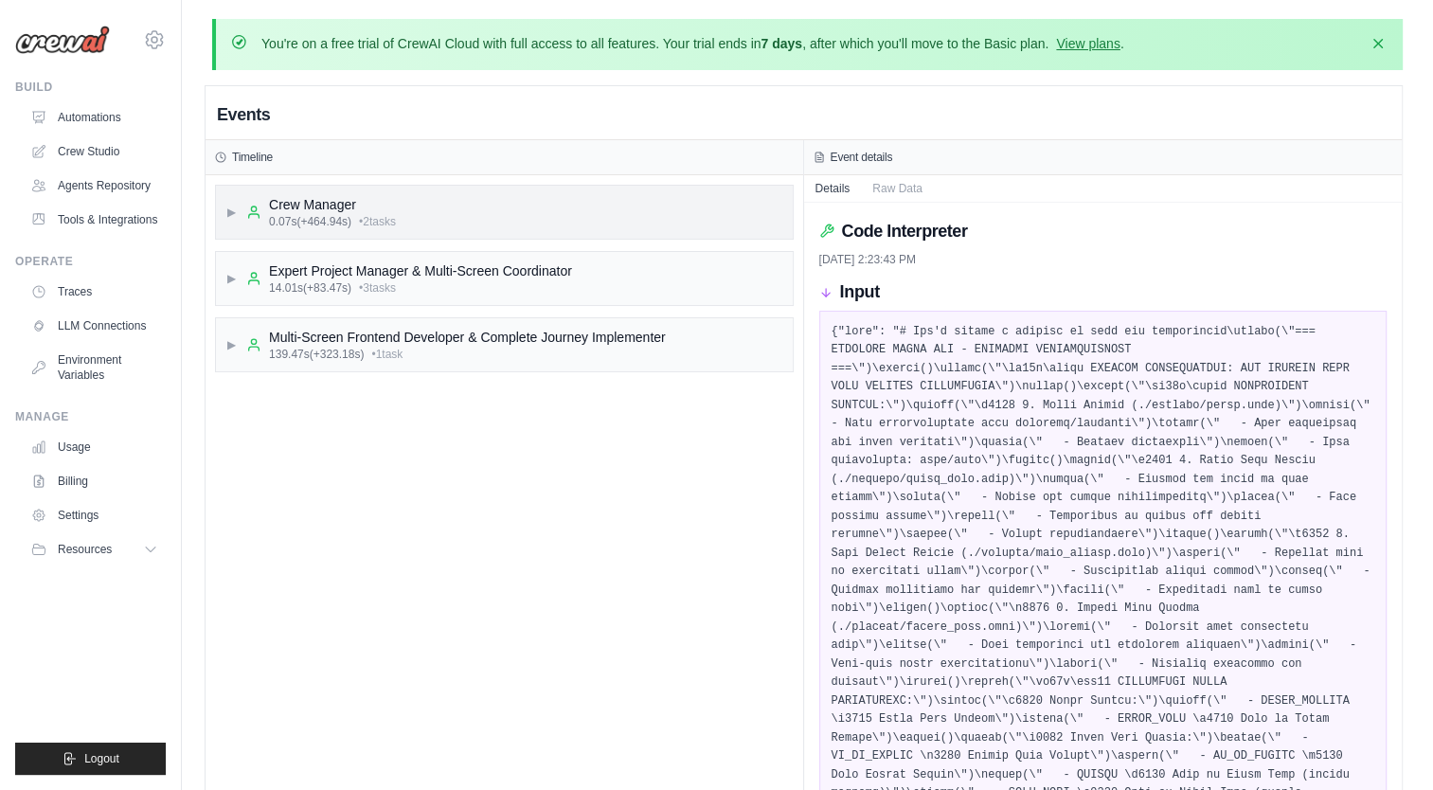
click at [228, 209] on span "▶" at bounding box center [230, 212] width 11 height 15
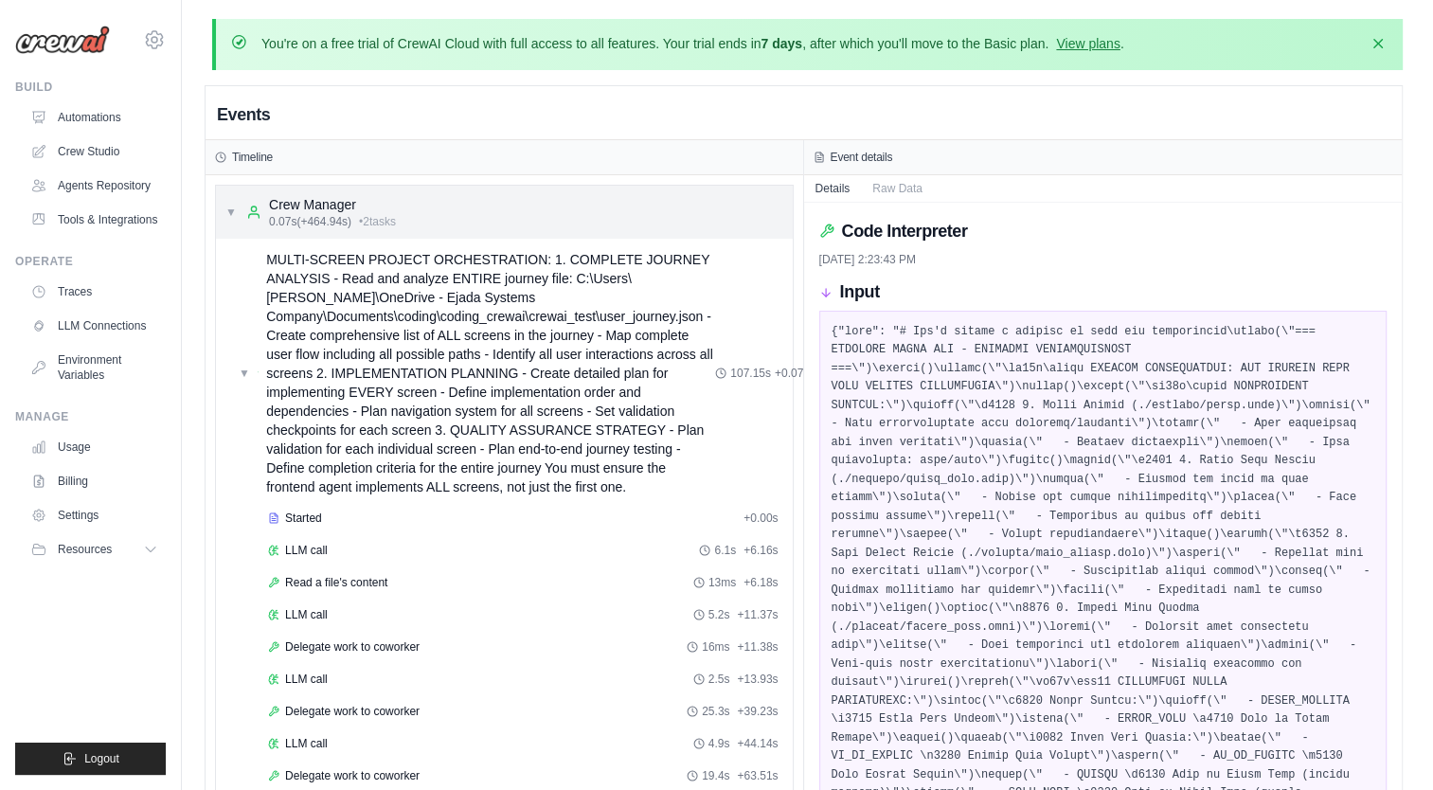
click at [230, 214] on span "▼" at bounding box center [230, 212] width 11 height 15
